Goal: Check status: Check status

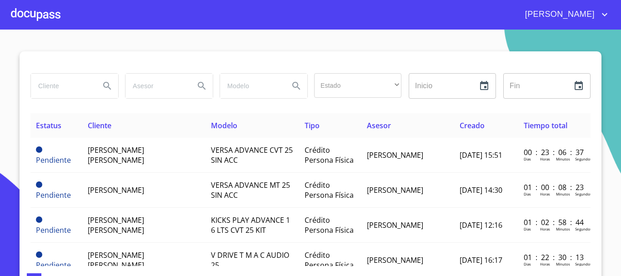
click at [56, 83] on input "search" at bounding box center [62, 86] width 62 height 25
type input "[PERSON_NAME]"
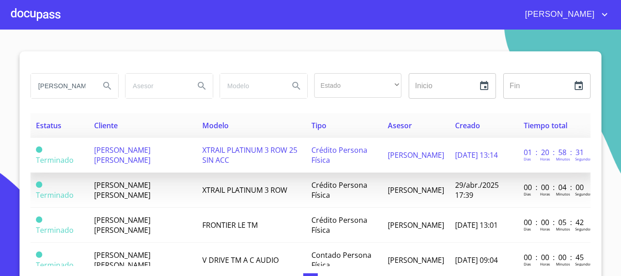
click at [202, 163] on span "XTRAIL PLATINUM 3 ROW 25 SIN ACC" at bounding box center [249, 155] width 95 height 20
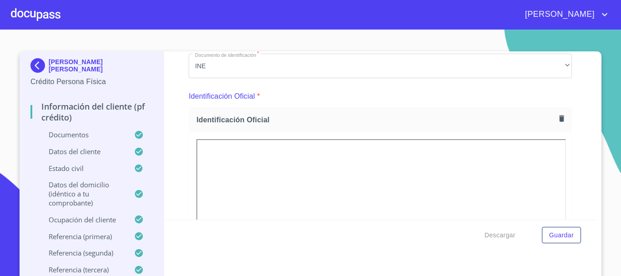
scroll to position [165, 0]
